Goal: Task Accomplishment & Management: Use online tool/utility

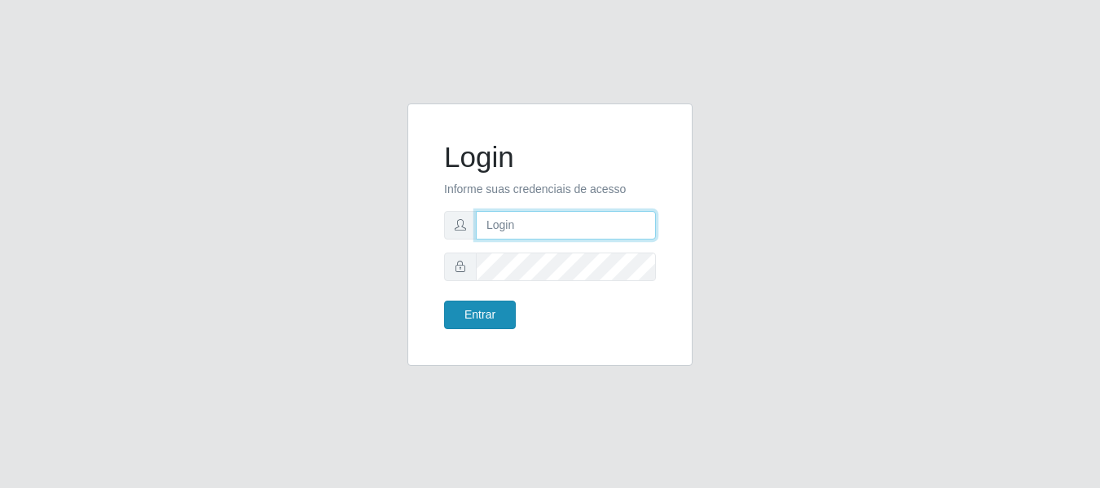
type input "[PERSON_NAME]"
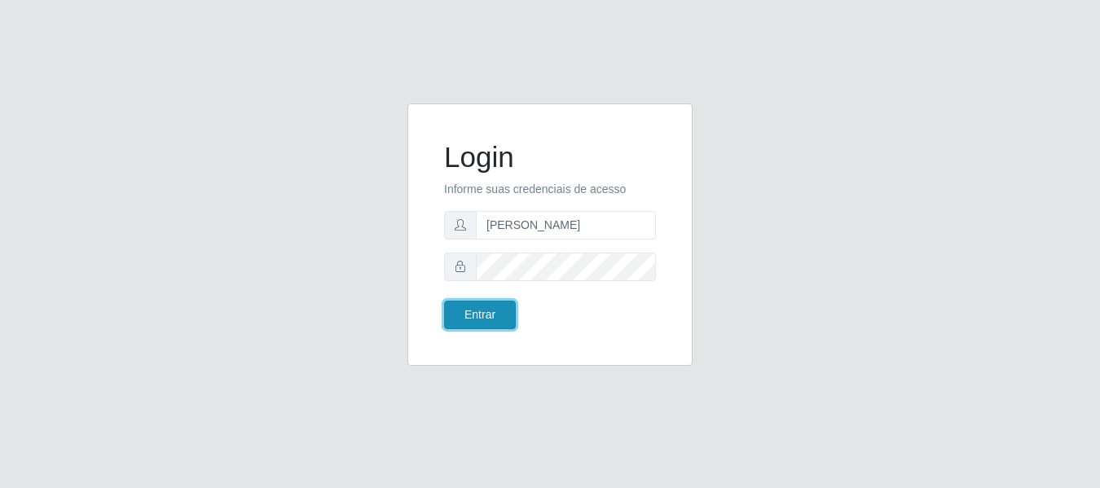
drag, startPoint x: 498, startPoint y: 310, endPoint x: 487, endPoint y: 298, distance: 15.6
click at [498, 309] on button "Entrar" at bounding box center [480, 315] width 72 height 29
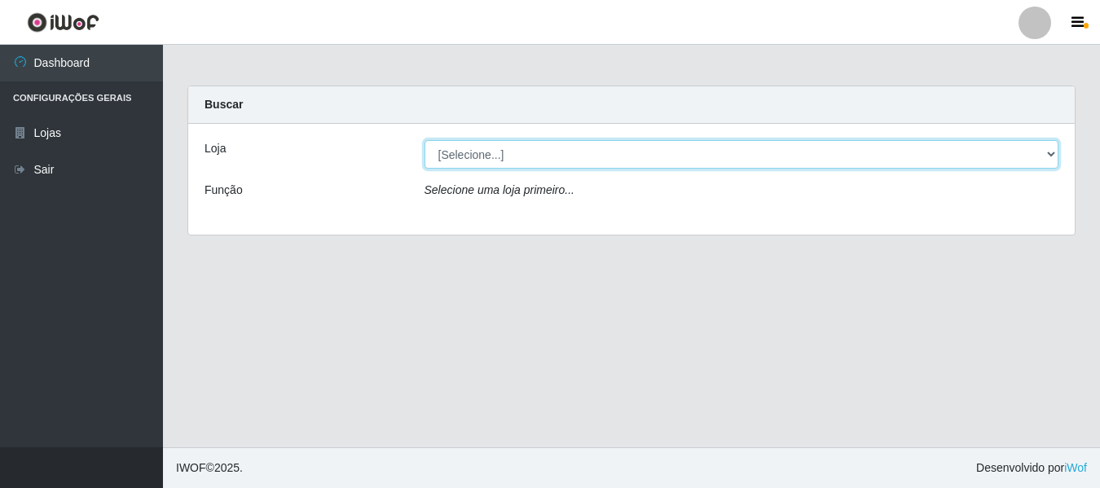
click at [649, 152] on select "[Selecione...] Bemais Supermercados - [GEOGRAPHIC_DATA]" at bounding box center [741, 154] width 635 height 29
select select "249"
click at [424, 140] on select "[Selecione...] Bemais Supermercados - [GEOGRAPHIC_DATA]" at bounding box center [741, 154] width 635 height 29
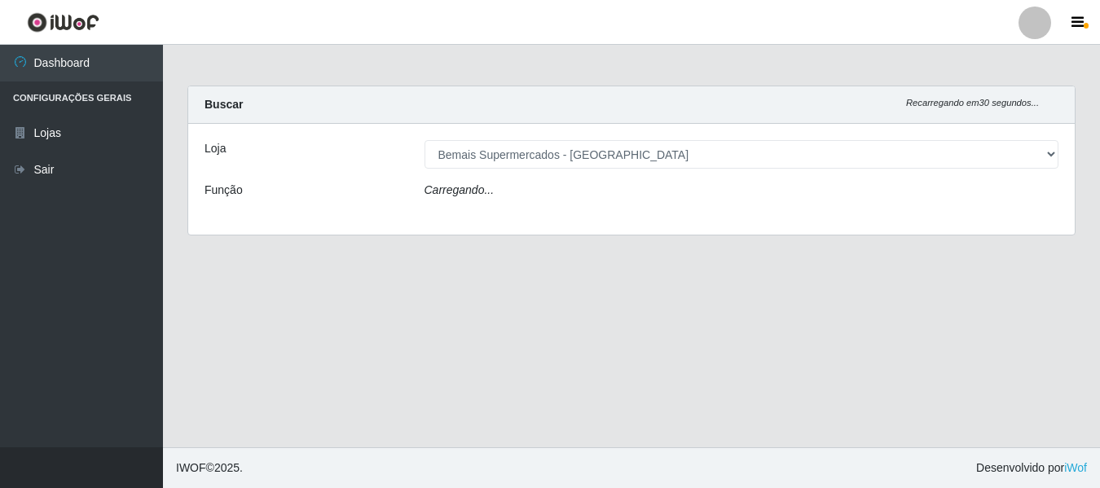
click at [576, 197] on div "Carregando..." at bounding box center [741, 194] width 659 height 24
click at [573, 193] on select "[Selecione...] ASG ASG + ASG ++ Auxiliar de Depósito Auxiliar de Depósito + Aux…" at bounding box center [741, 196] width 635 height 29
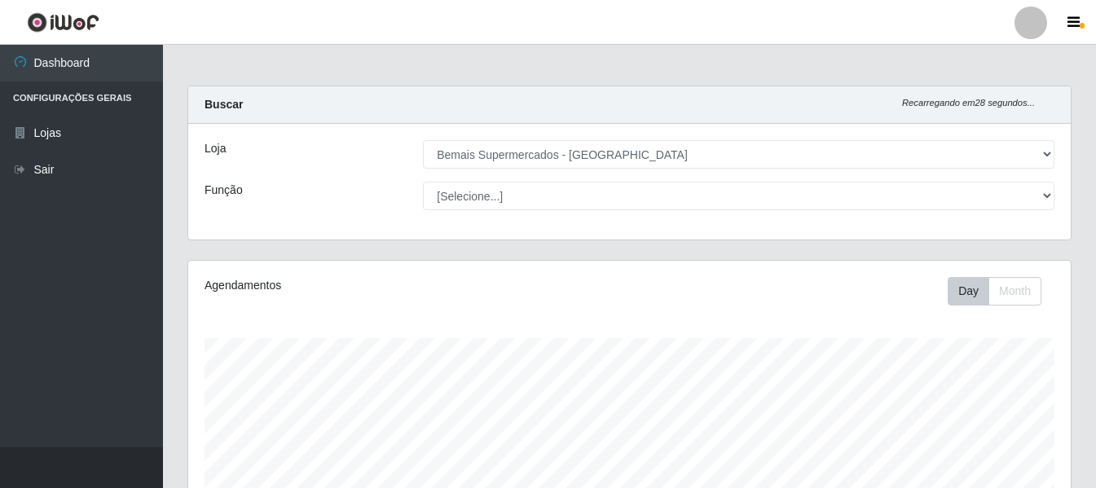
scroll to position [338, 882]
select select "72"
click at [423, 182] on select "[Selecione...] ASG ASG + ASG ++ Auxiliar de Depósito Auxiliar de Depósito + Aux…" at bounding box center [738, 196] width 631 height 29
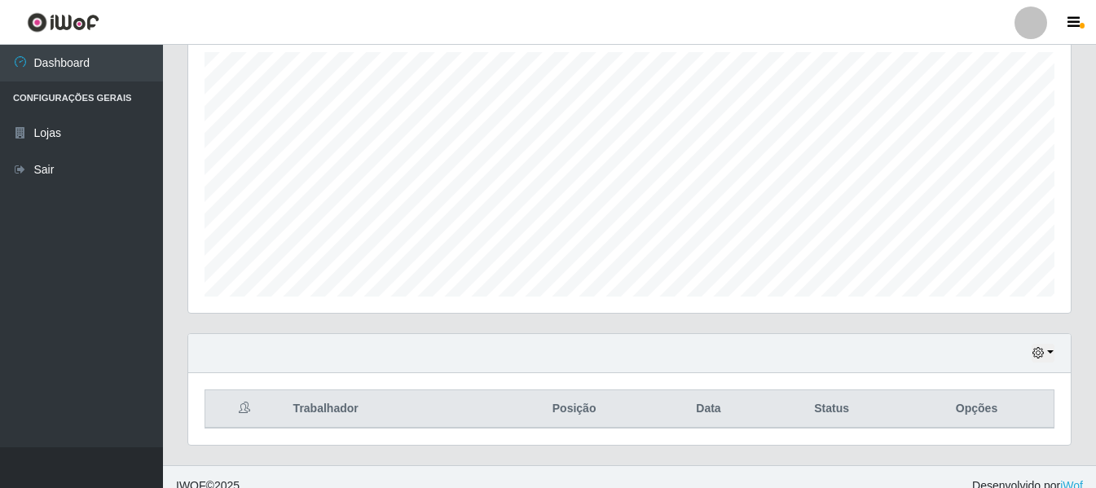
scroll to position [304, 0]
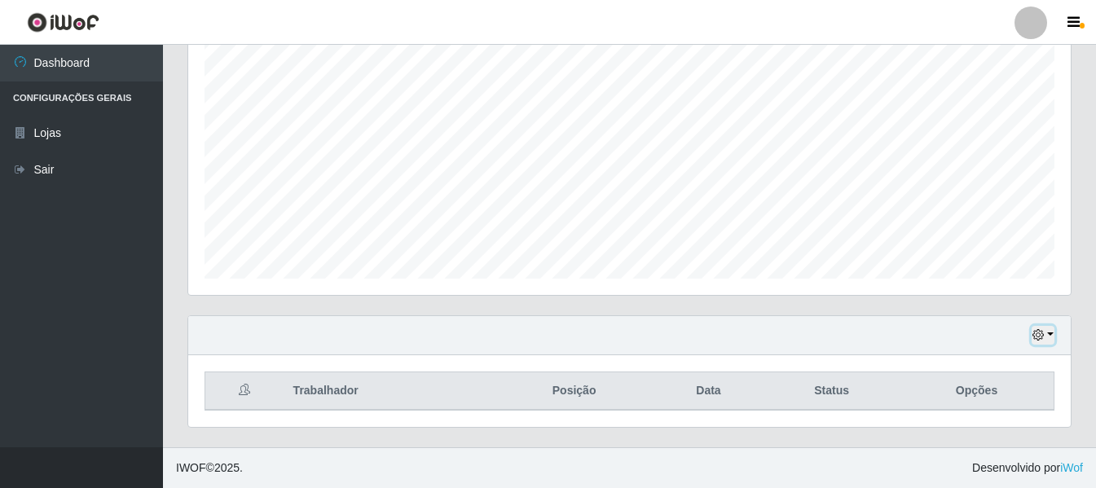
click at [1032, 332] on button "button" at bounding box center [1042, 335] width 23 height 19
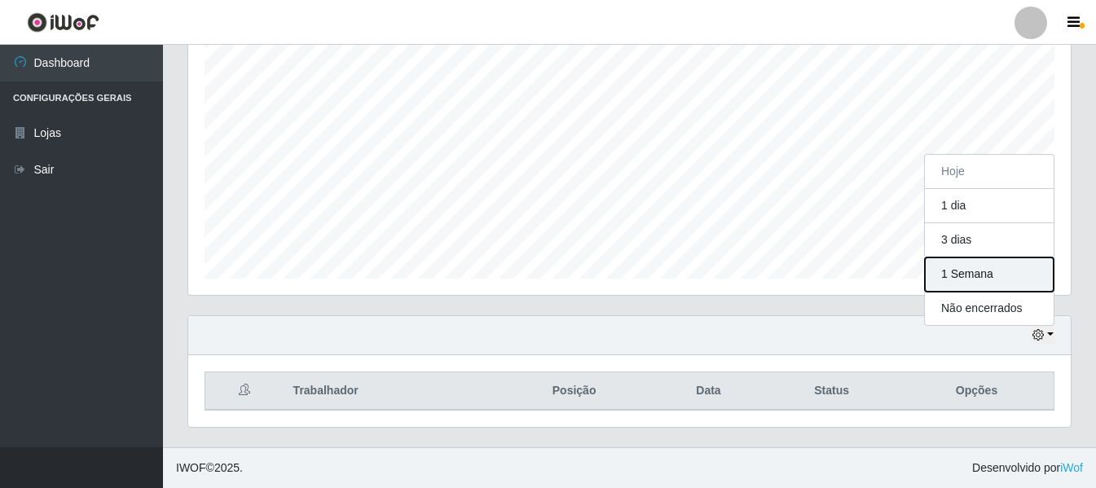
click at [981, 277] on button "1 Semana" at bounding box center [989, 274] width 129 height 34
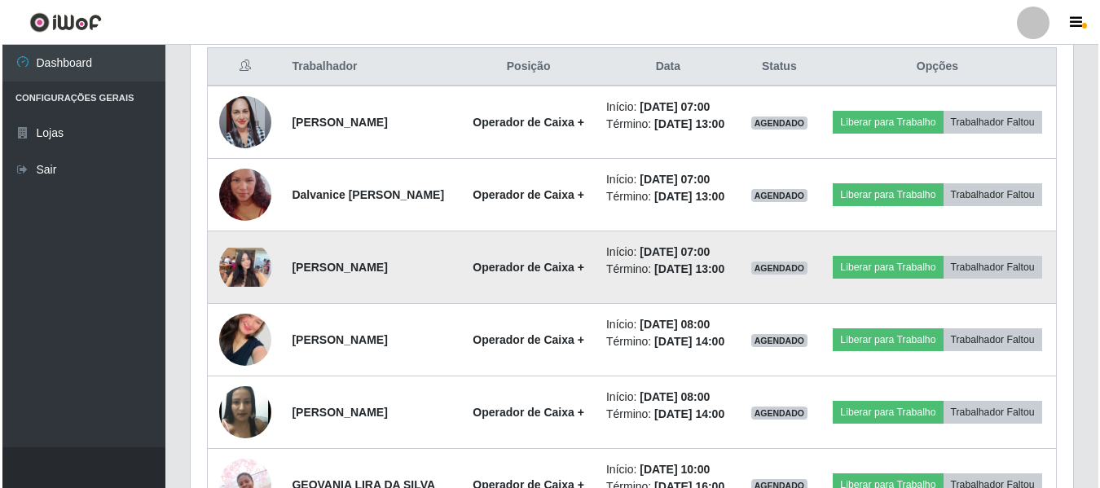
scroll to position [630, 0]
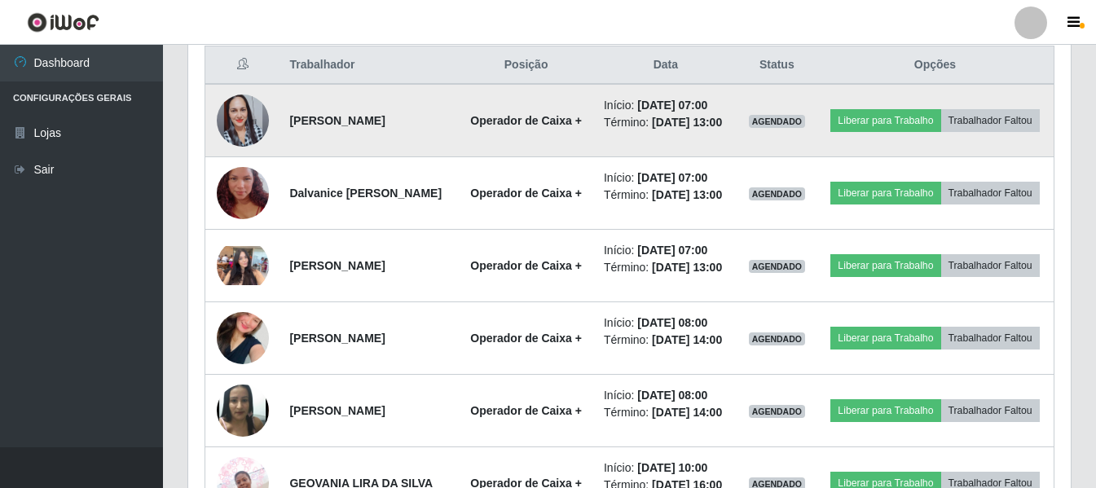
click at [245, 130] on img at bounding box center [243, 120] width 52 height 93
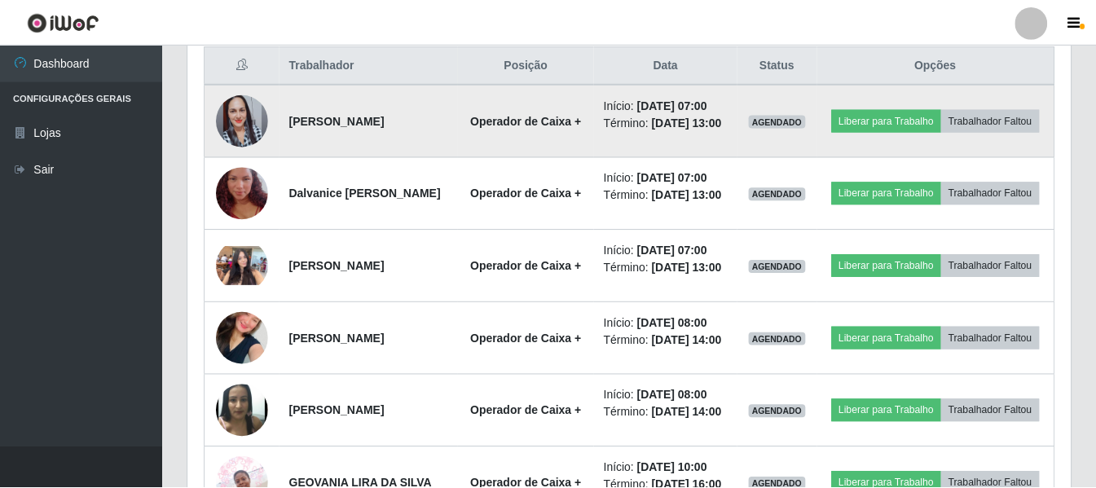
scroll to position [338, 874]
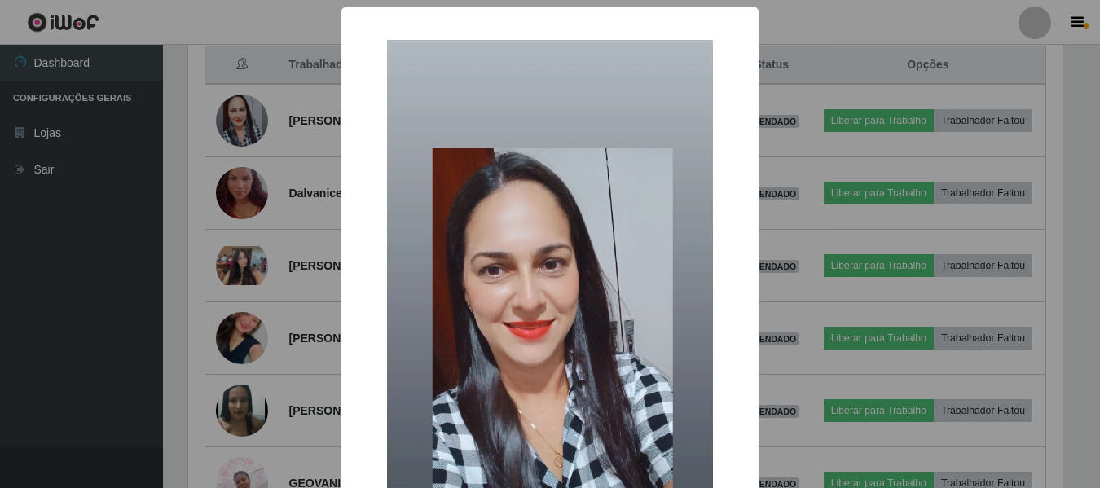
click at [234, 199] on div "× OK Cancel" at bounding box center [550, 244] width 1100 height 488
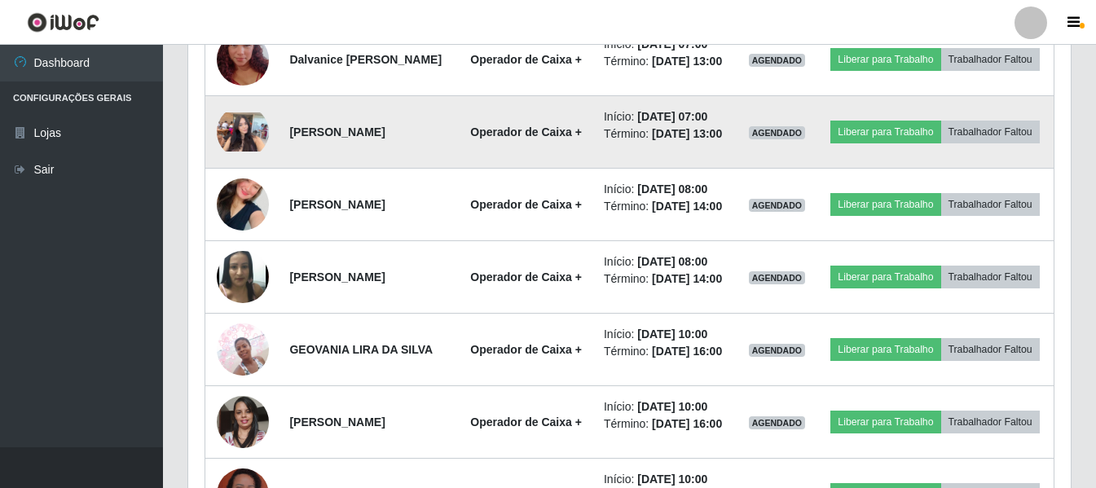
scroll to position [711, 0]
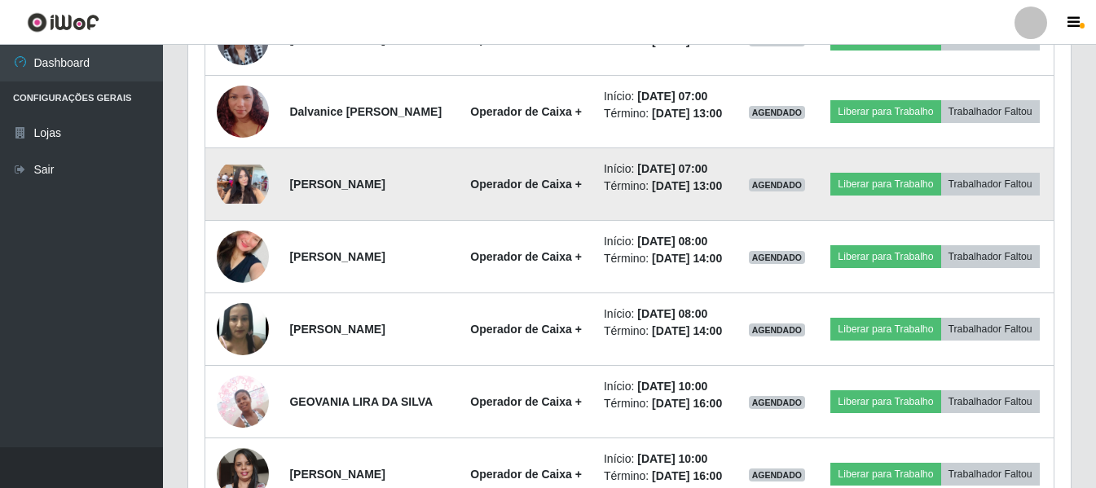
click at [235, 204] on img at bounding box center [243, 184] width 52 height 39
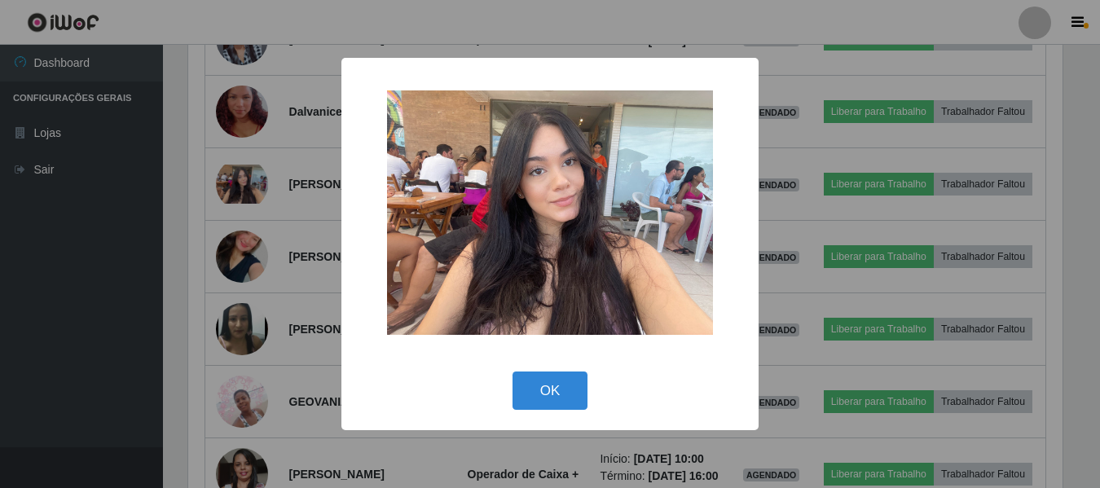
click at [236, 214] on div "× OK Cancel" at bounding box center [550, 244] width 1100 height 488
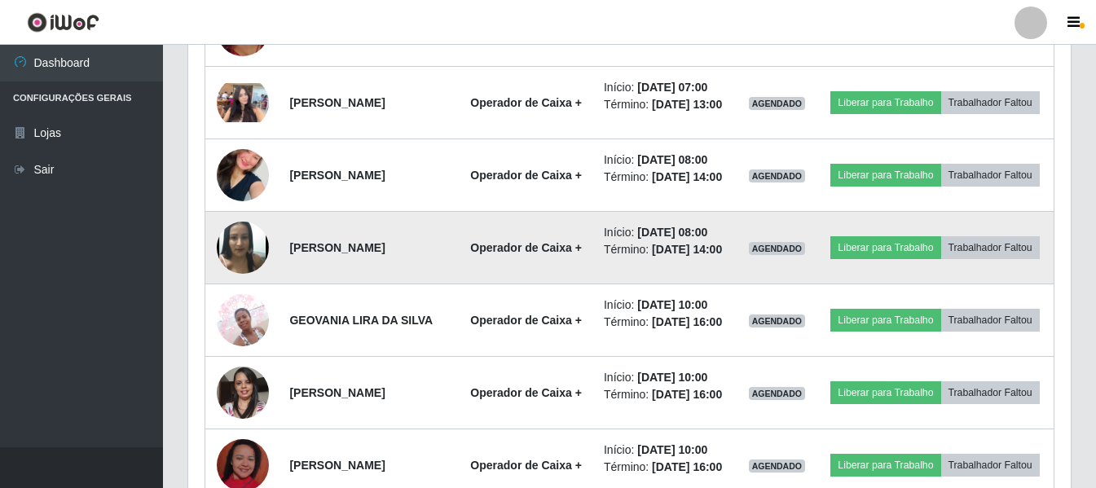
scroll to position [874, 0]
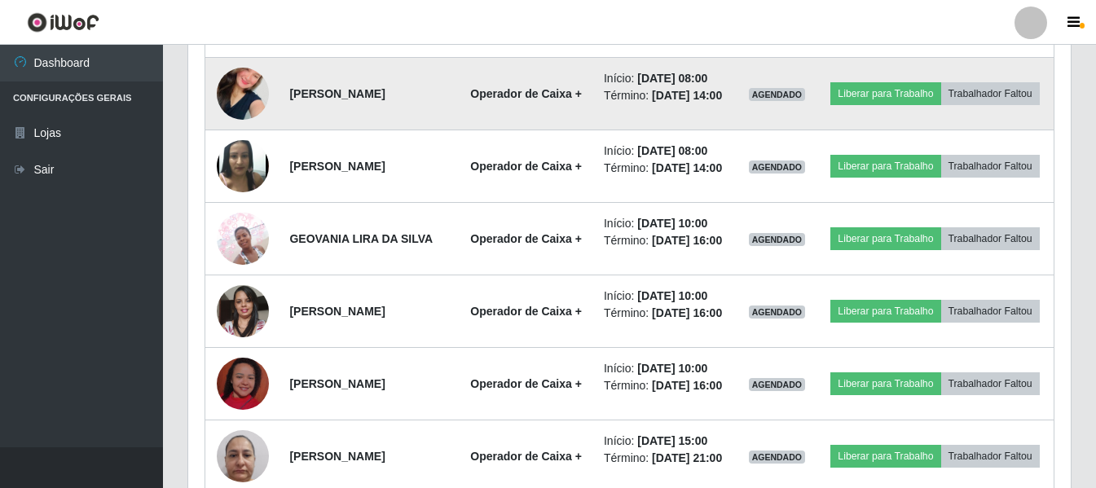
click at [228, 136] on img at bounding box center [243, 93] width 52 height 93
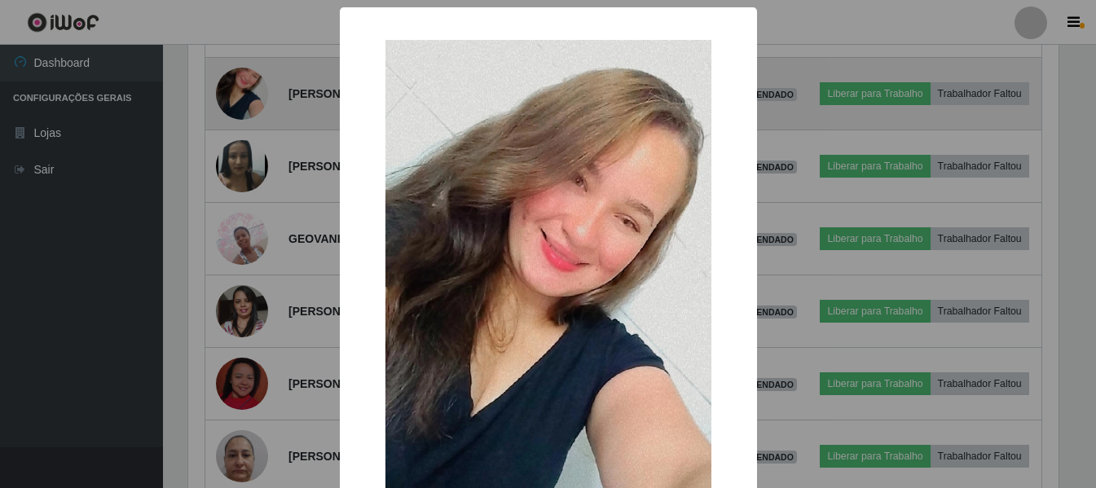
scroll to position [338, 874]
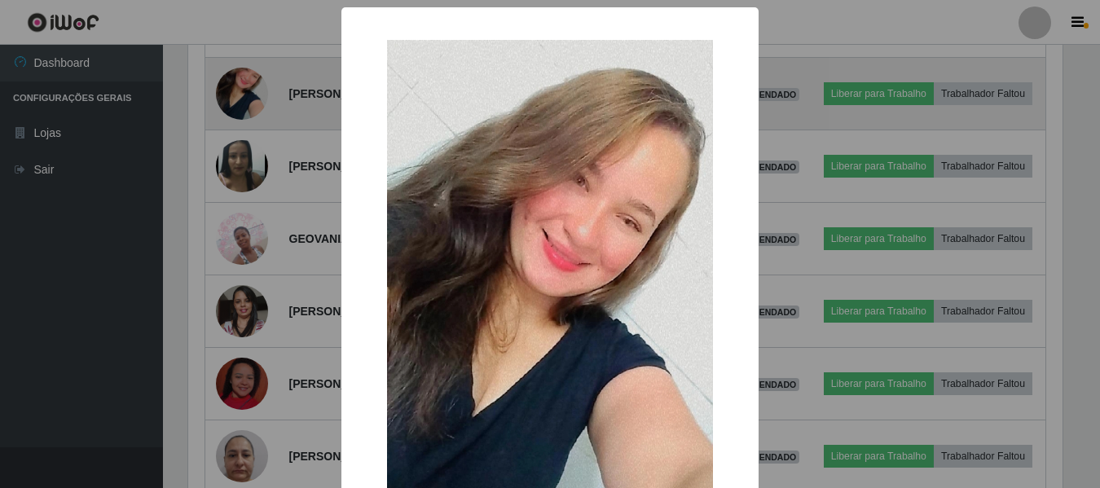
click at [228, 136] on div "× OK Cancel" at bounding box center [550, 244] width 1100 height 488
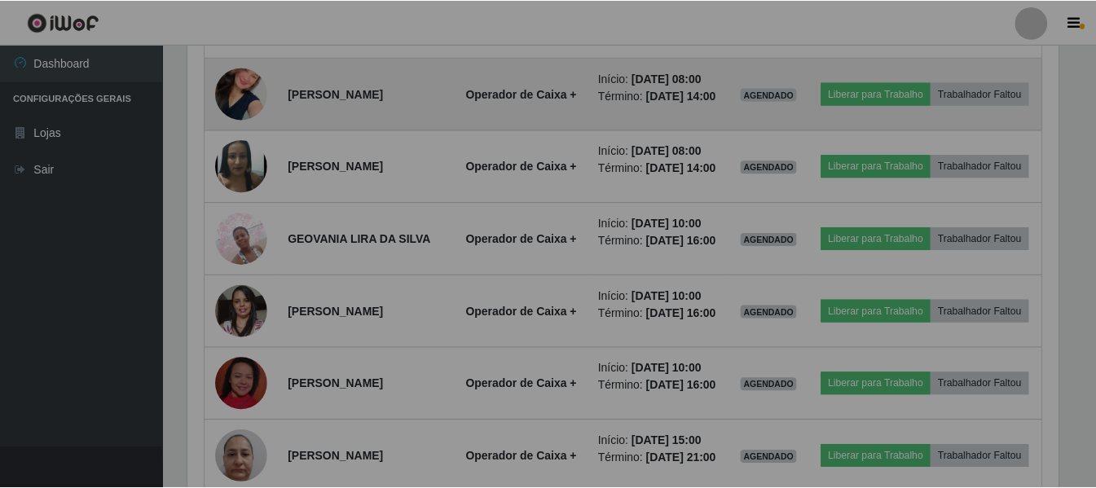
scroll to position [338, 882]
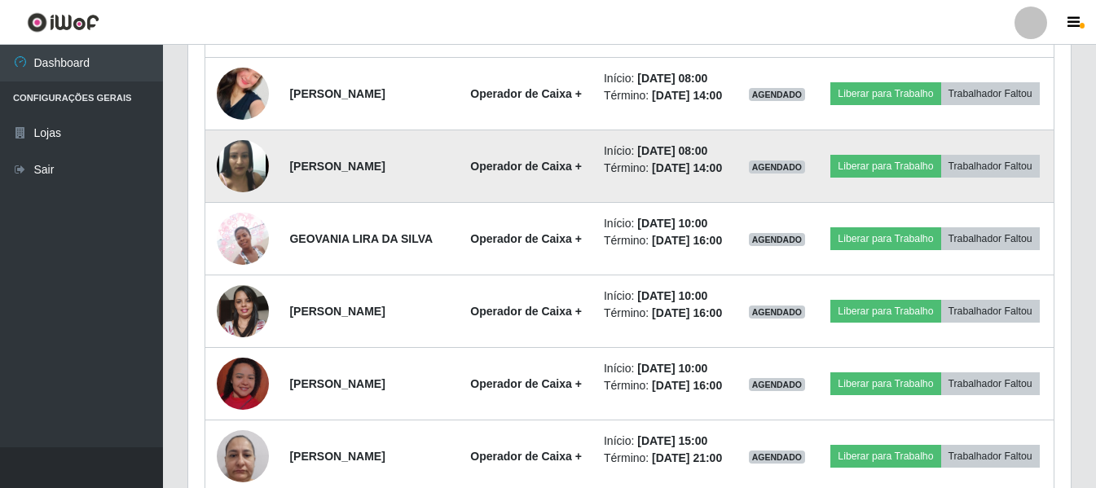
click at [248, 198] on img at bounding box center [243, 166] width 52 height 64
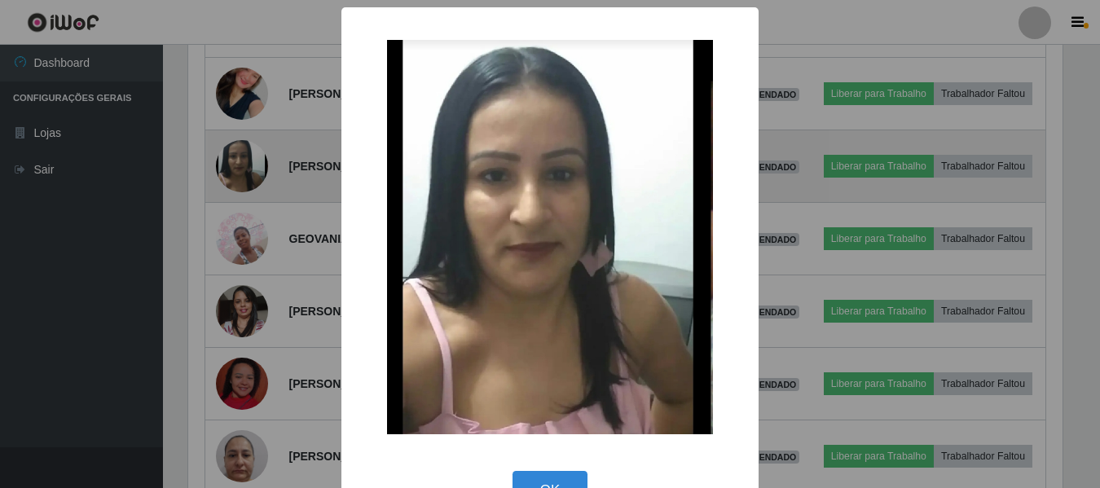
click at [248, 239] on div "× OK Cancel" at bounding box center [550, 244] width 1100 height 488
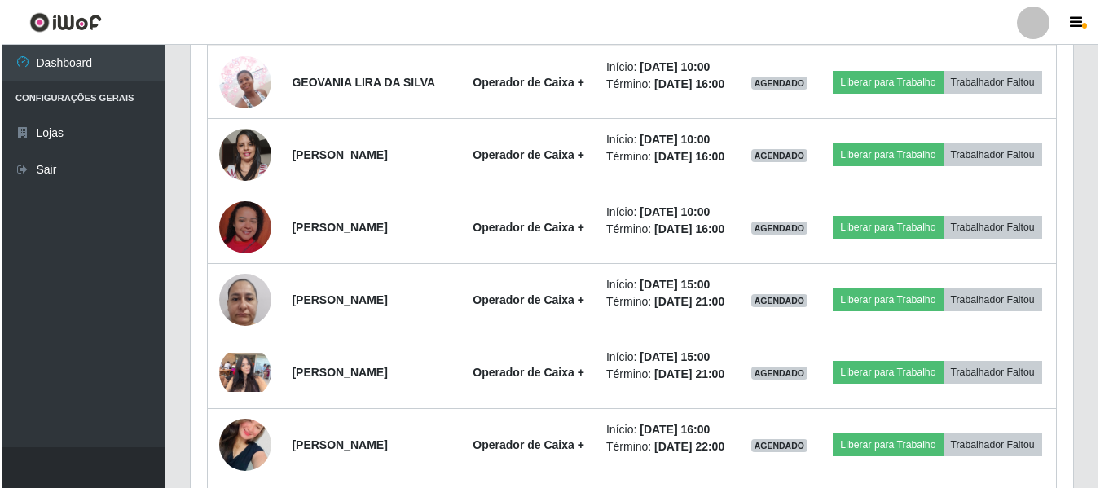
scroll to position [1037, 0]
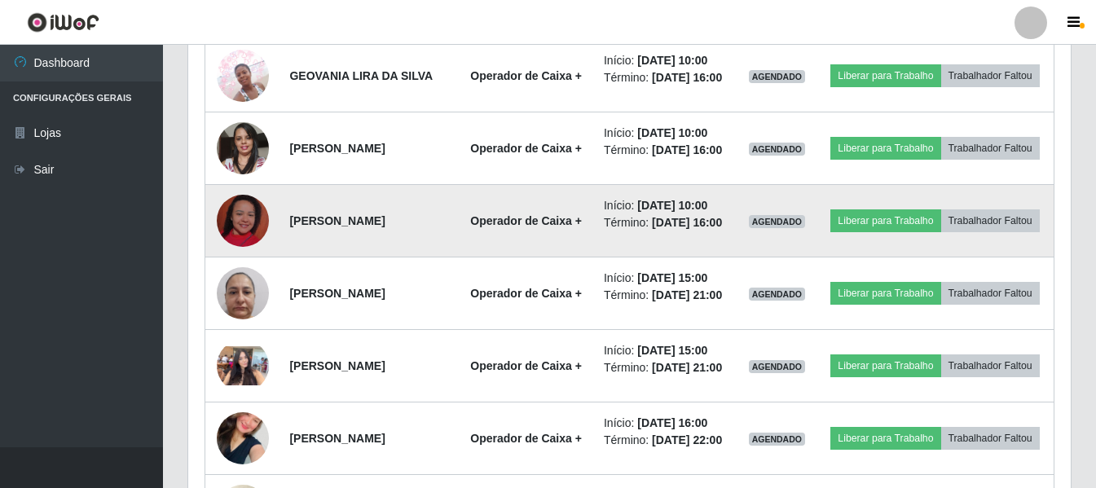
click at [248, 267] on img at bounding box center [243, 220] width 52 height 93
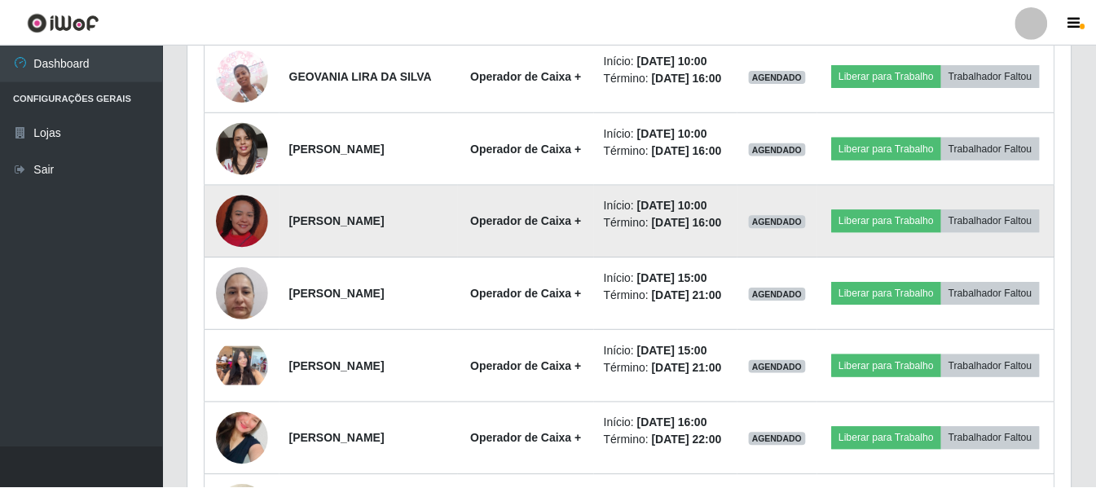
scroll to position [338, 874]
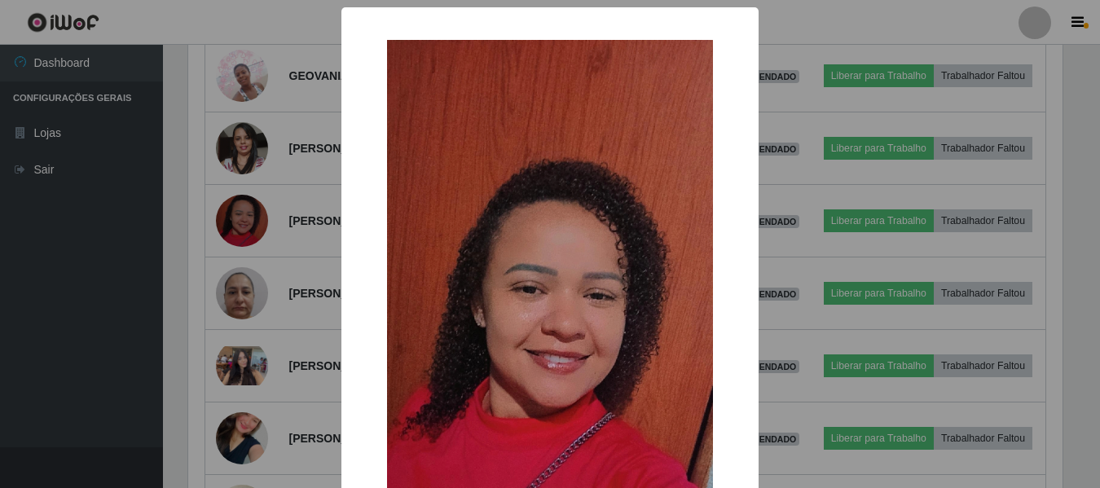
click at [249, 306] on div "× OK Cancel" at bounding box center [550, 244] width 1100 height 488
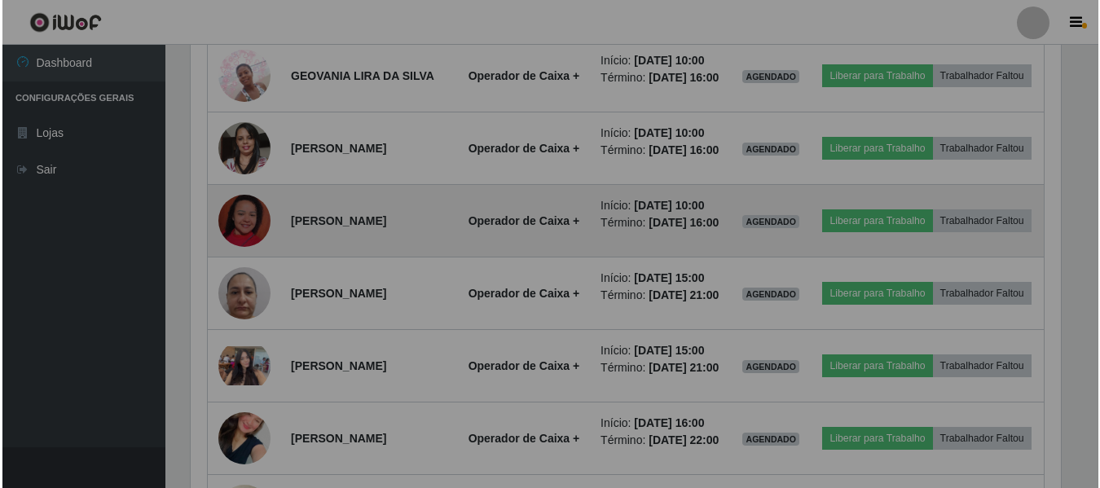
scroll to position [338, 882]
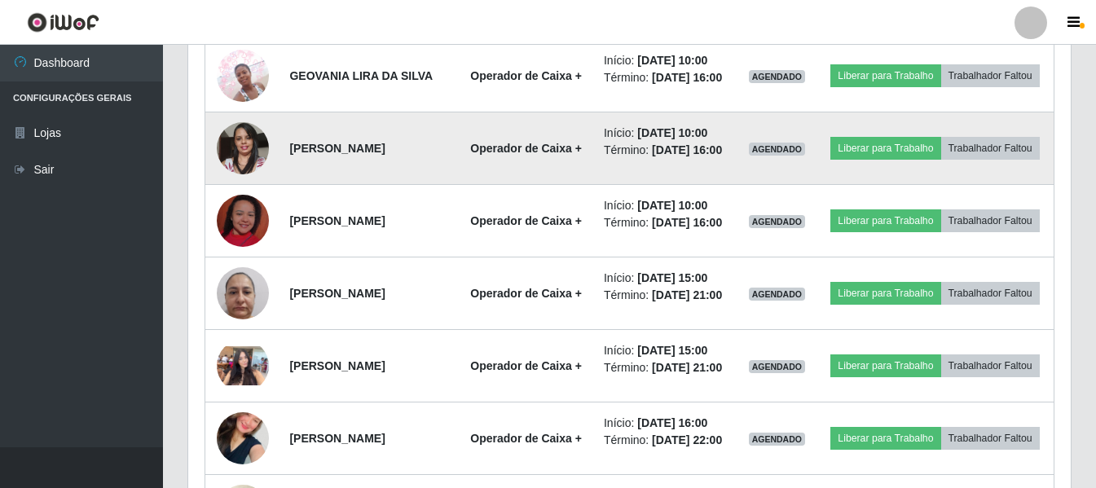
click at [251, 182] on img at bounding box center [243, 147] width 52 height 69
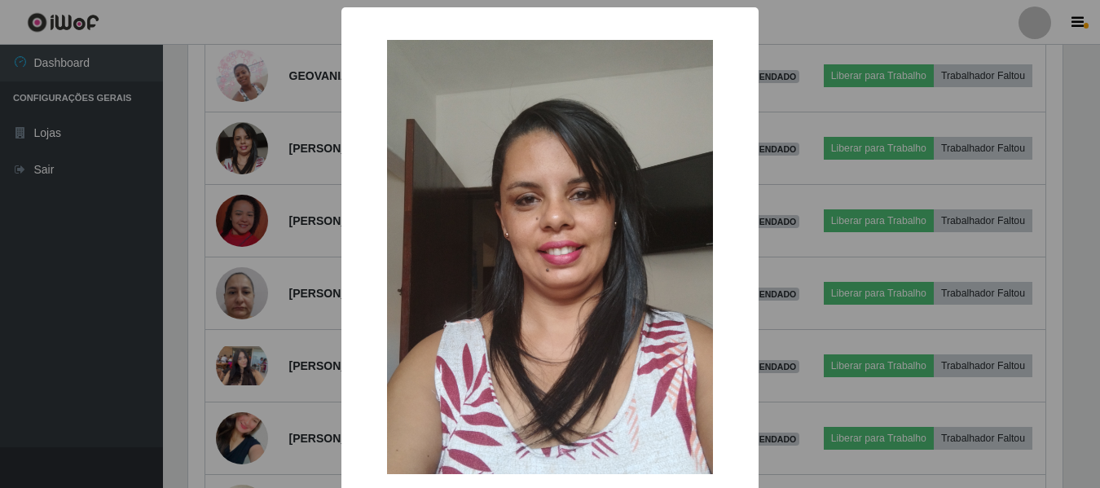
click at [251, 240] on div "× OK Cancel" at bounding box center [550, 244] width 1100 height 488
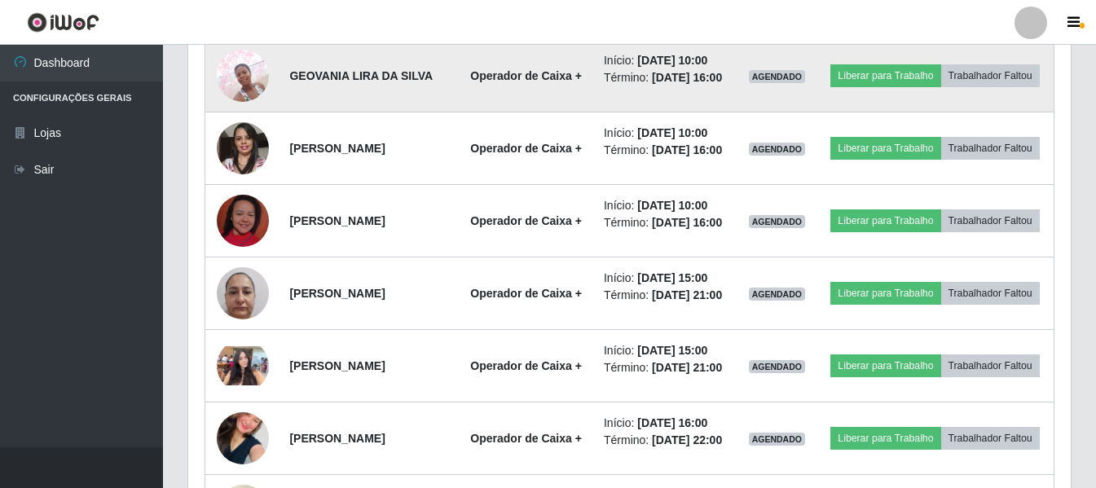
click at [273, 112] on td at bounding box center [242, 76] width 75 height 72
click at [232, 110] on img at bounding box center [243, 75] width 52 height 69
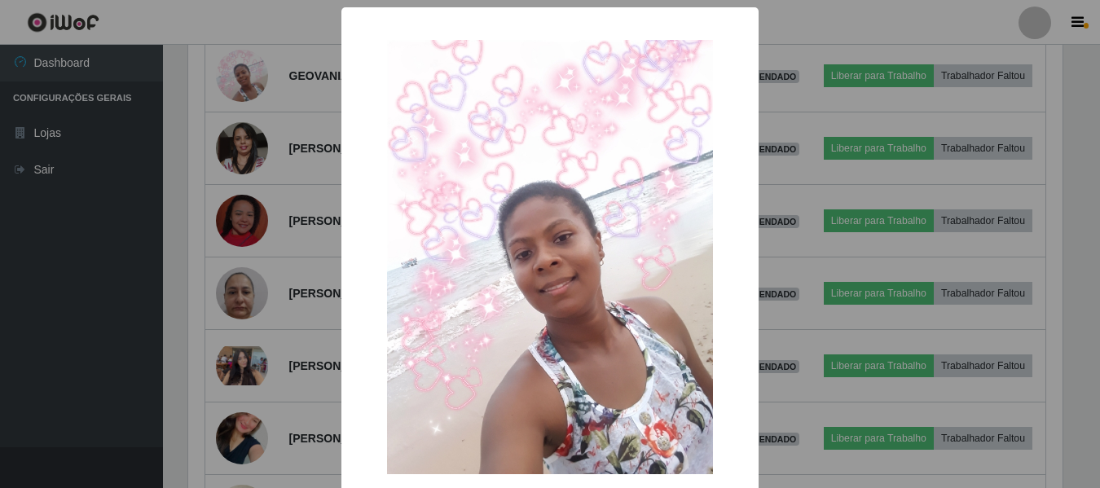
click at [235, 145] on div "× OK Cancel" at bounding box center [550, 244] width 1100 height 488
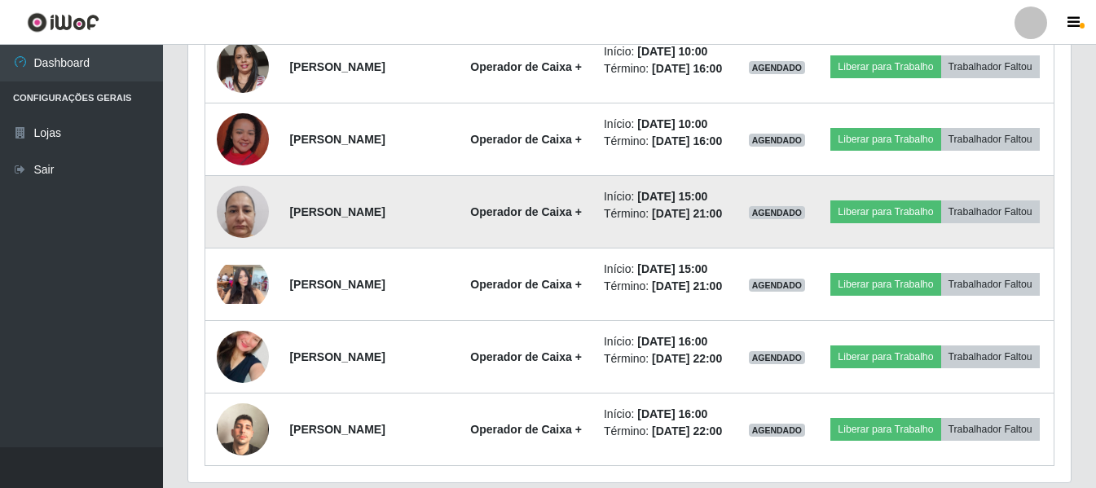
click at [245, 246] on img at bounding box center [243, 211] width 52 height 69
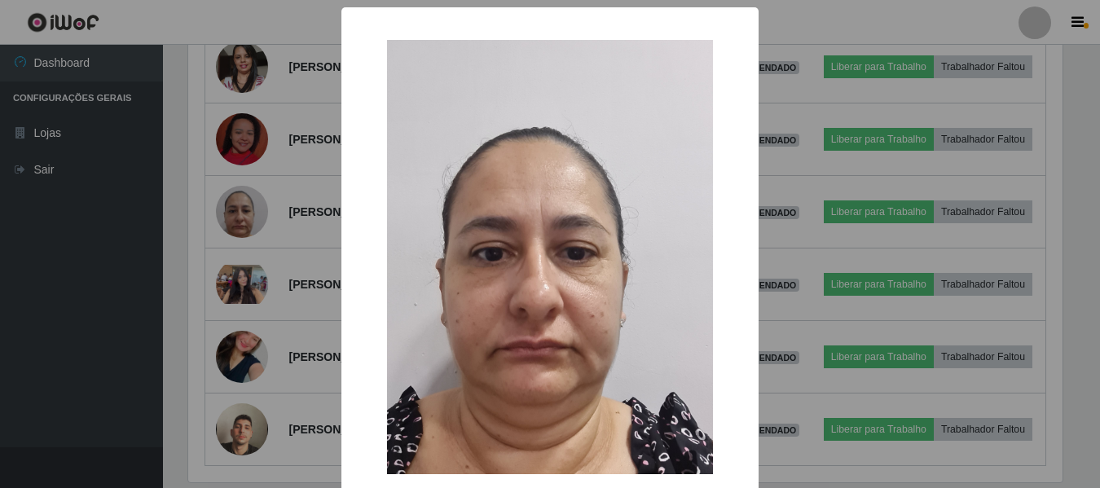
click at [245, 313] on div "× OK Cancel" at bounding box center [550, 244] width 1100 height 488
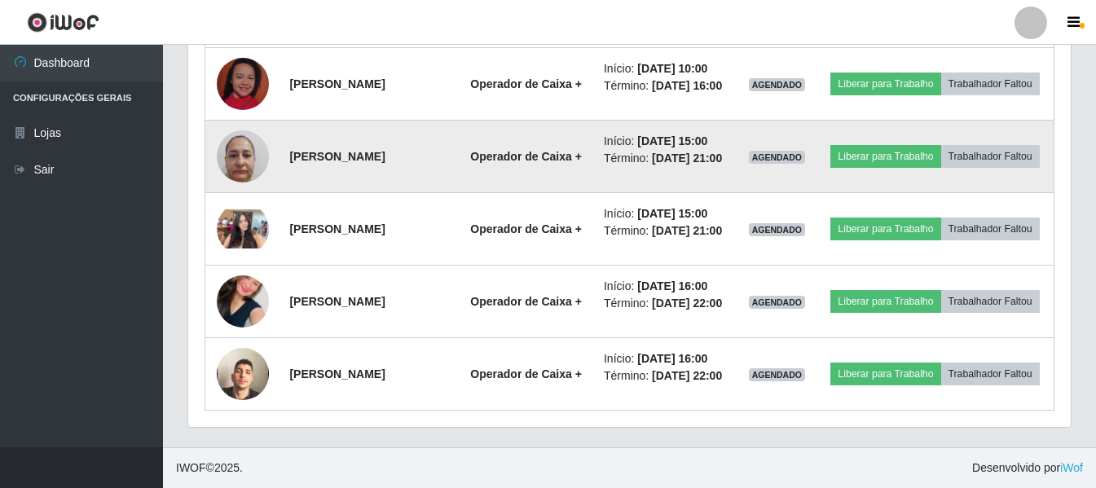
click at [246, 191] on img at bounding box center [243, 155] width 52 height 69
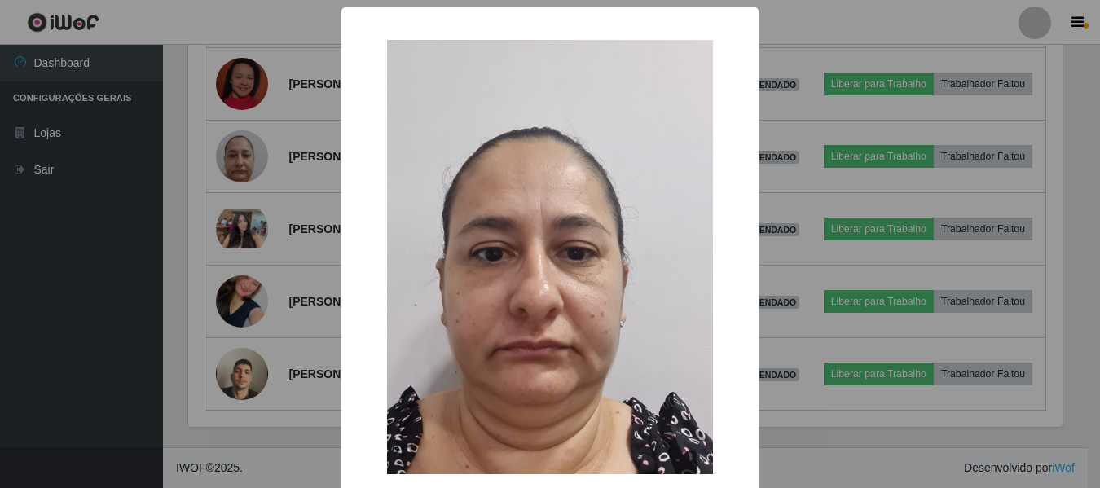
click at [182, 272] on div "× OK Cancel" at bounding box center [550, 244] width 1100 height 488
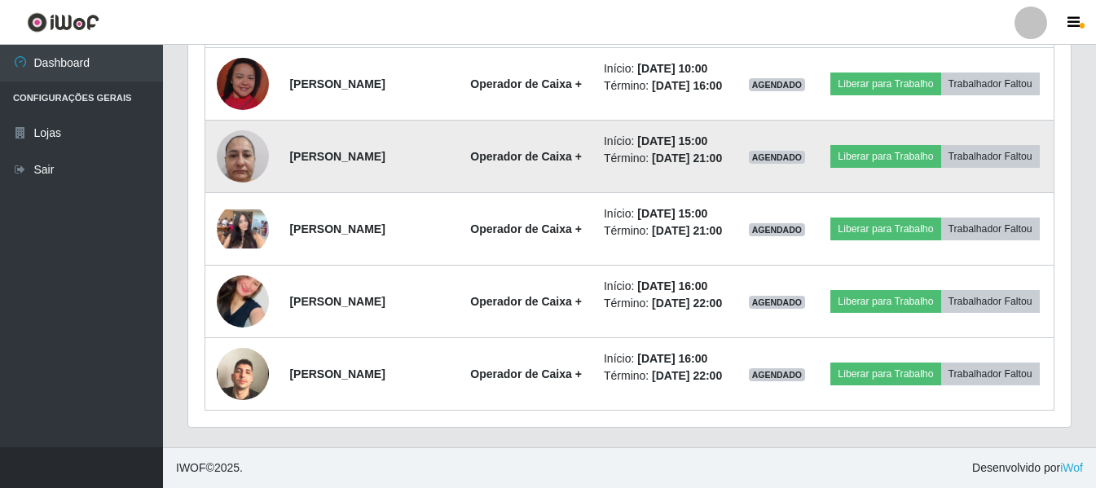
click at [257, 191] on img at bounding box center [243, 155] width 52 height 69
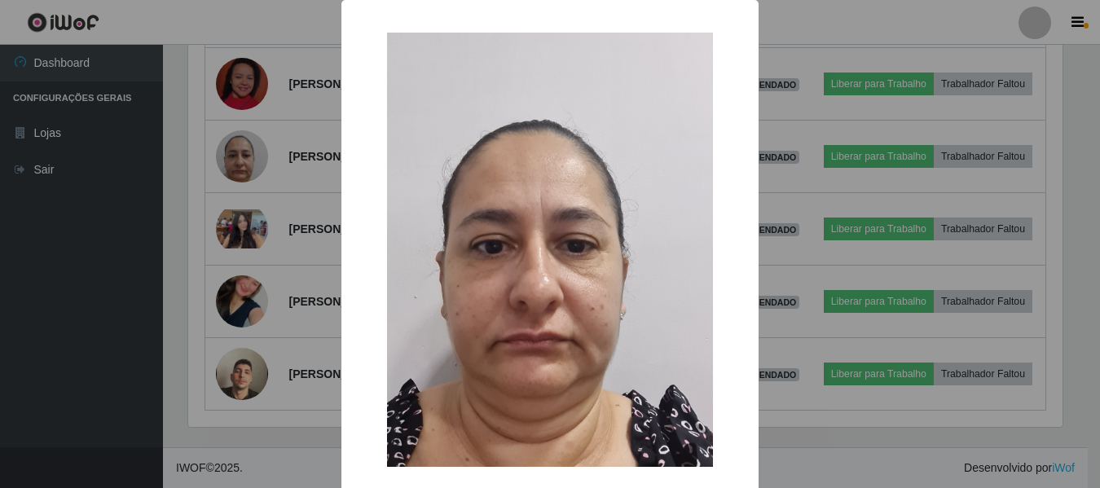
click at [275, 211] on div "× OK Cancel" at bounding box center [550, 244] width 1100 height 488
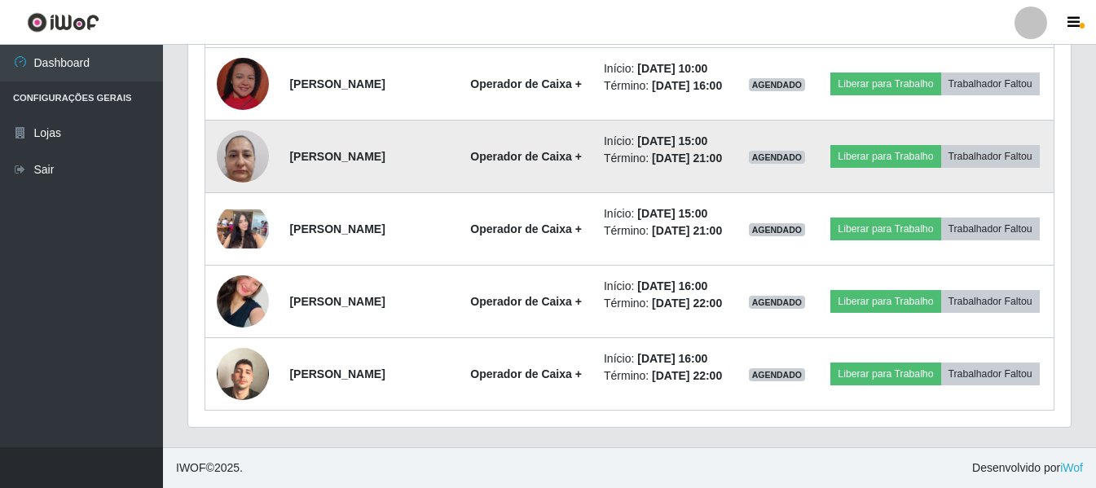
click at [234, 175] on img at bounding box center [243, 155] width 52 height 69
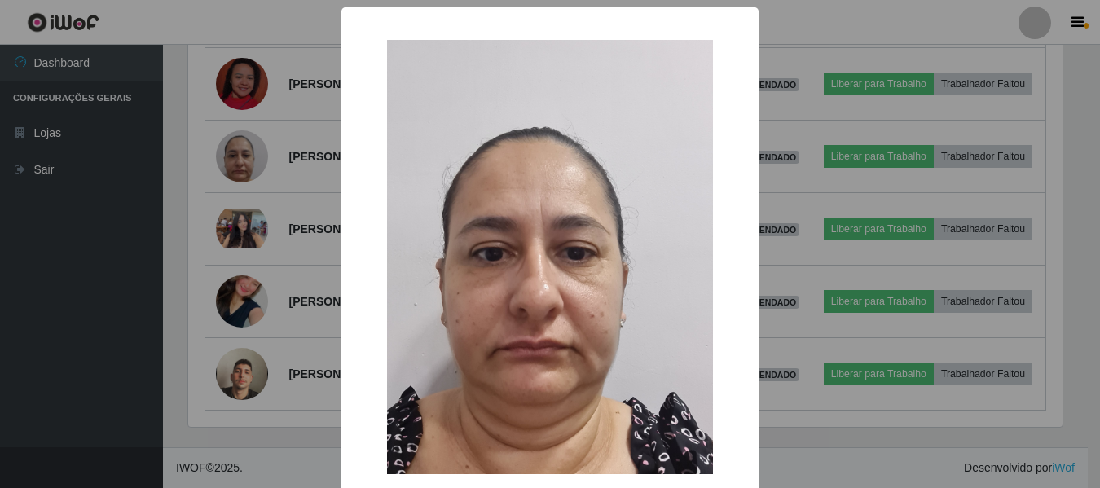
click at [234, 172] on div "× OK Cancel" at bounding box center [550, 244] width 1100 height 488
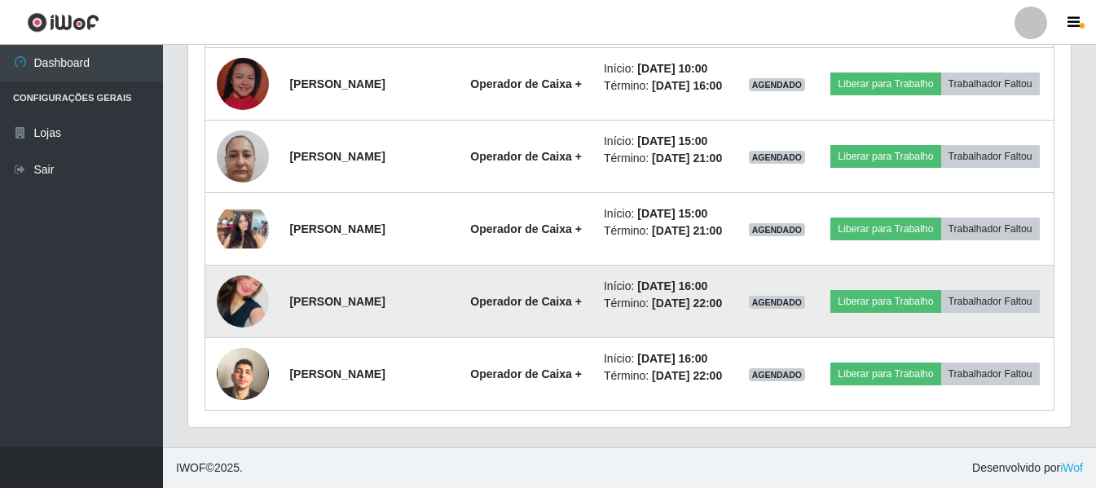
click at [239, 330] on img at bounding box center [243, 301] width 52 height 93
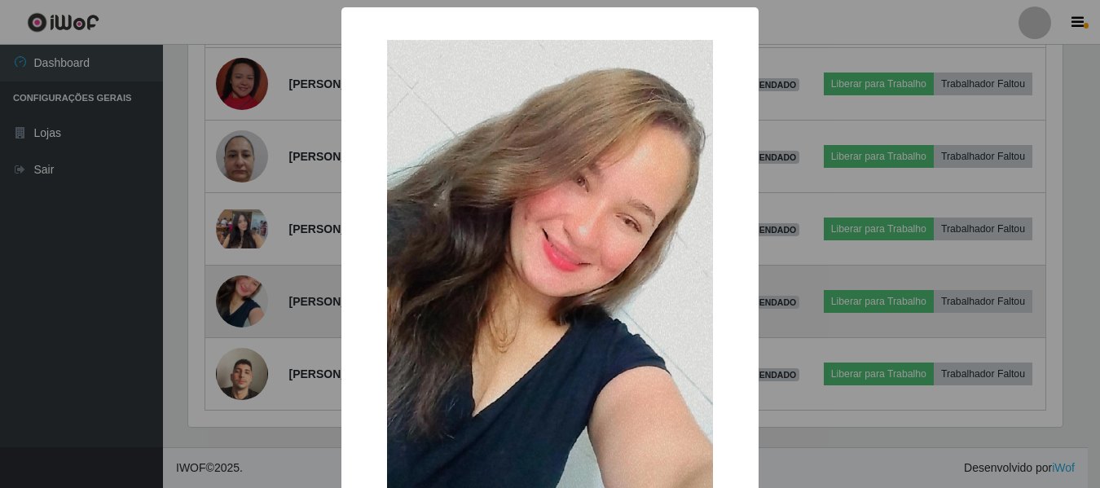
click at [239, 330] on div "× OK Cancel" at bounding box center [550, 244] width 1100 height 488
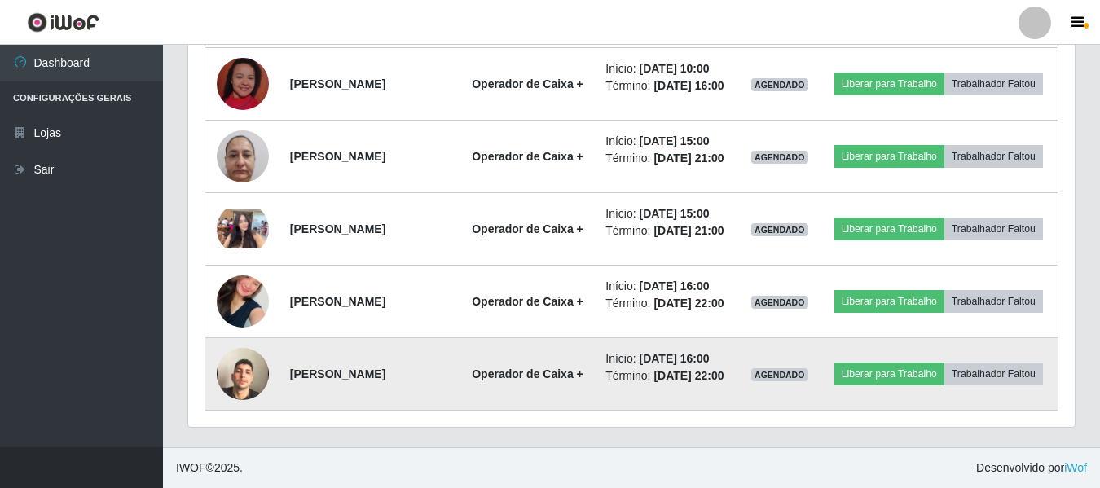
scroll to position [338, 882]
click at [253, 404] on img at bounding box center [243, 373] width 52 height 93
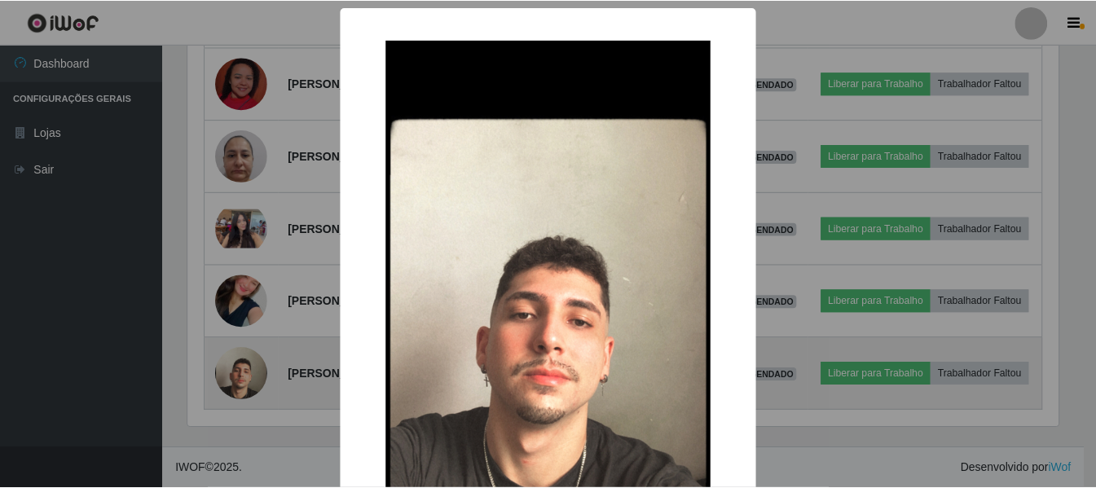
scroll to position [338, 874]
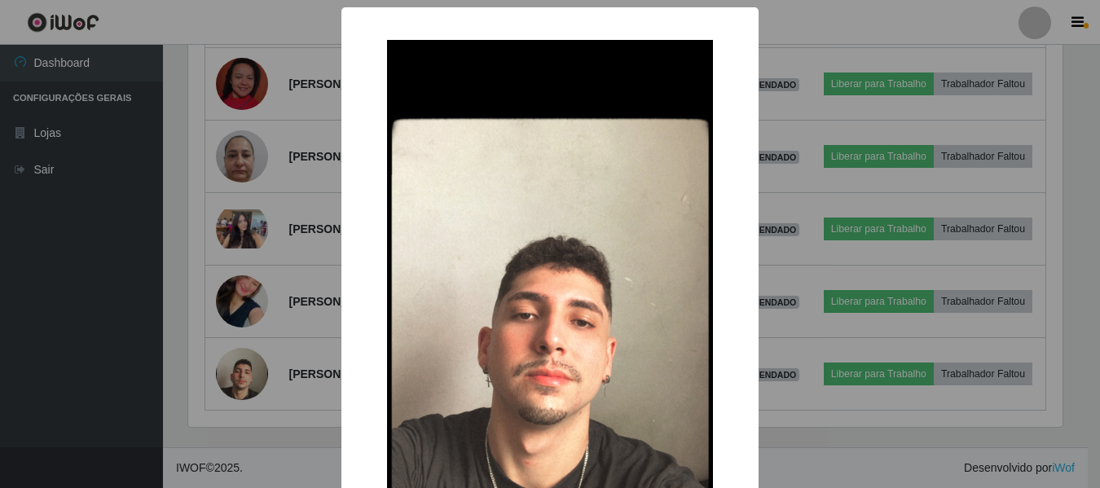
click at [254, 401] on div "× OK Cancel" at bounding box center [550, 244] width 1100 height 488
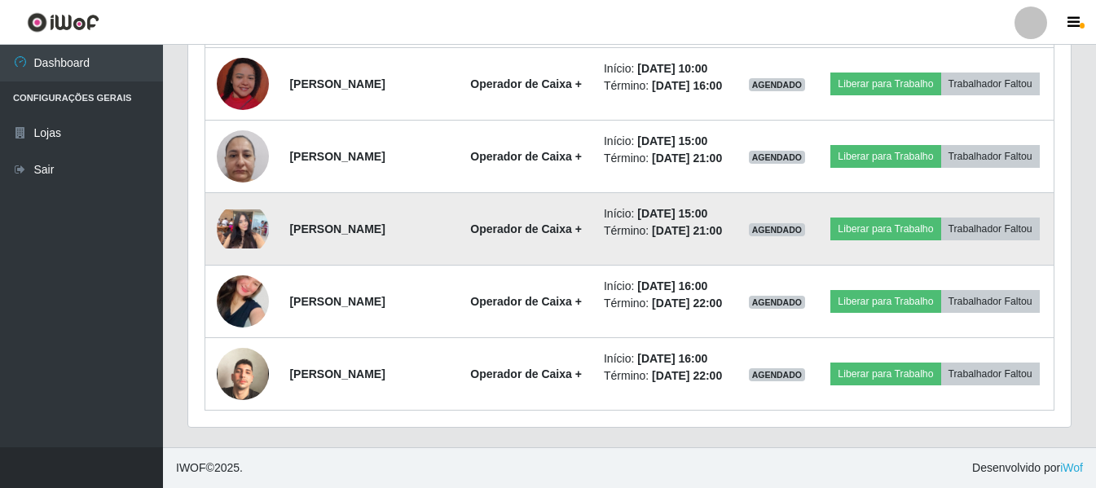
scroll to position [338, 882]
click at [246, 227] on img at bounding box center [243, 228] width 52 height 39
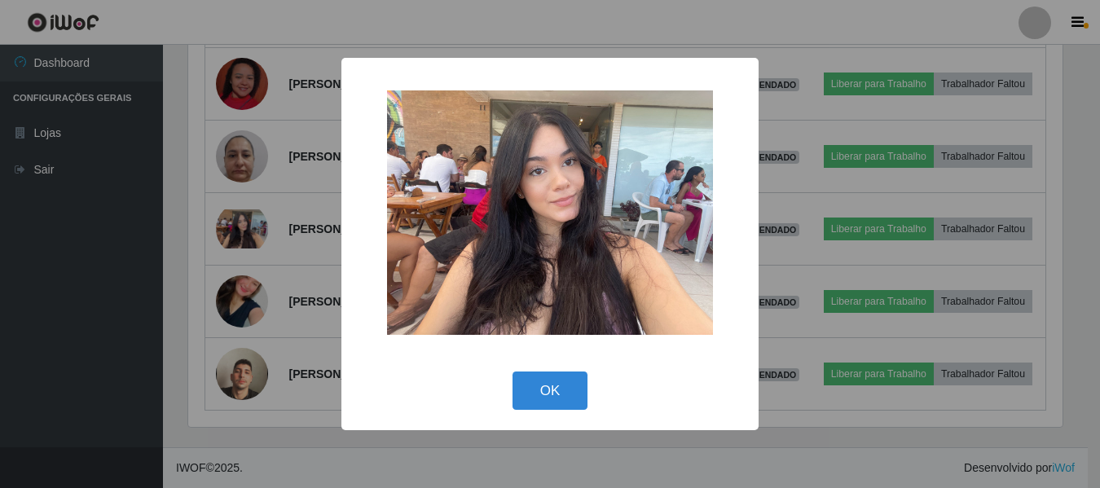
click at [248, 235] on div "× OK Cancel" at bounding box center [550, 244] width 1100 height 488
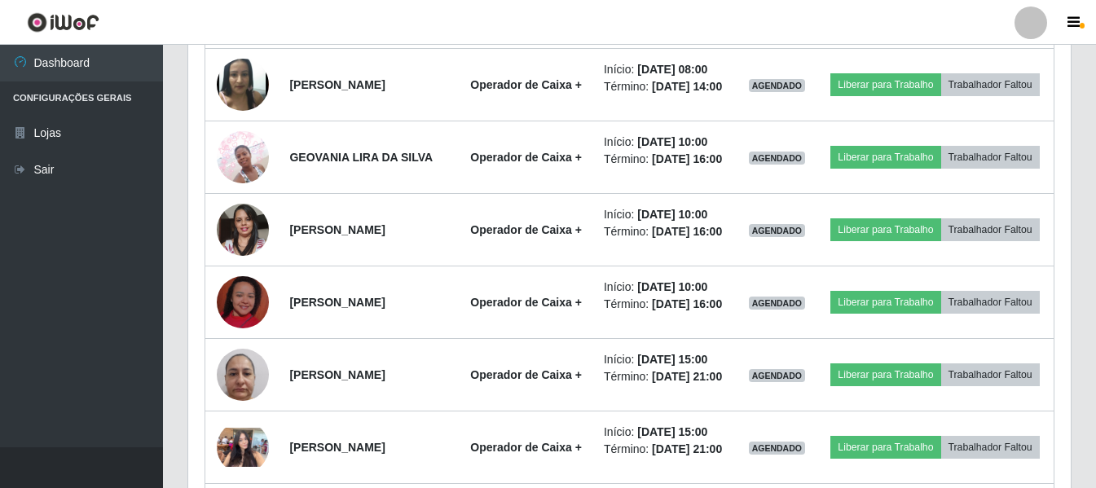
scroll to position [1200, 0]
